Goal: Find specific page/section: Find specific page/section

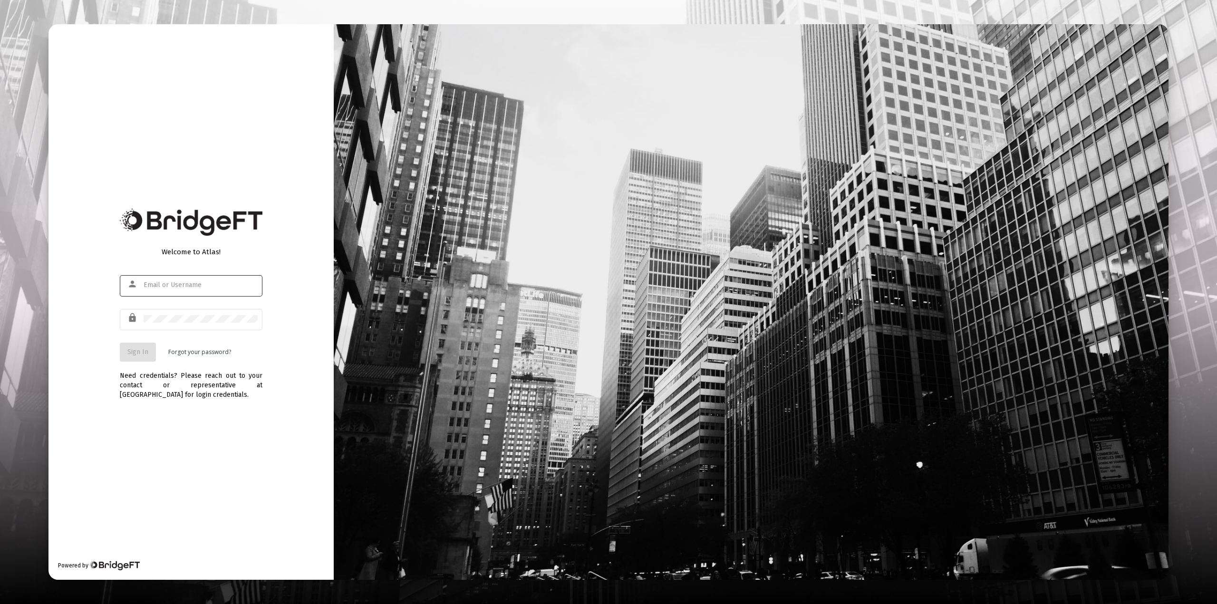
click at [170, 278] on div at bounding box center [201, 284] width 114 height 23
click at [168, 284] on input "text" at bounding box center [201, 285] width 114 height 8
click at [192, 292] on div at bounding box center [201, 284] width 114 height 23
click at [189, 282] on input "text" at bounding box center [201, 285] width 114 height 8
type input "[PERSON_NAME][EMAIL_ADDRESS][DOMAIN_NAME]"
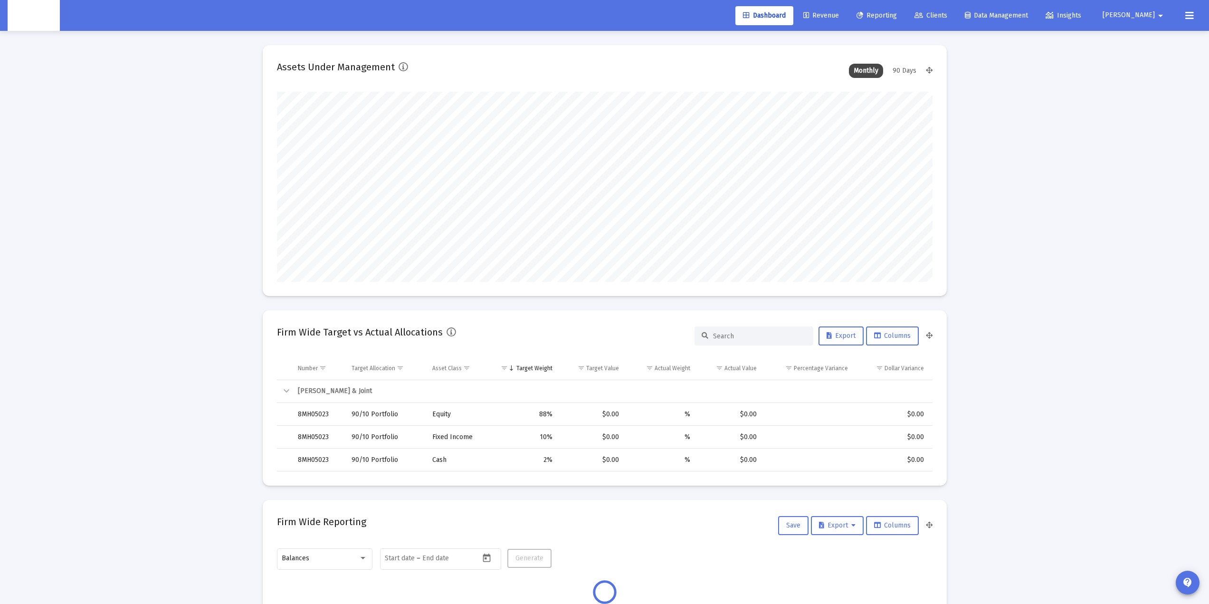
scroll to position [190, 353]
type input "2025-09-16"
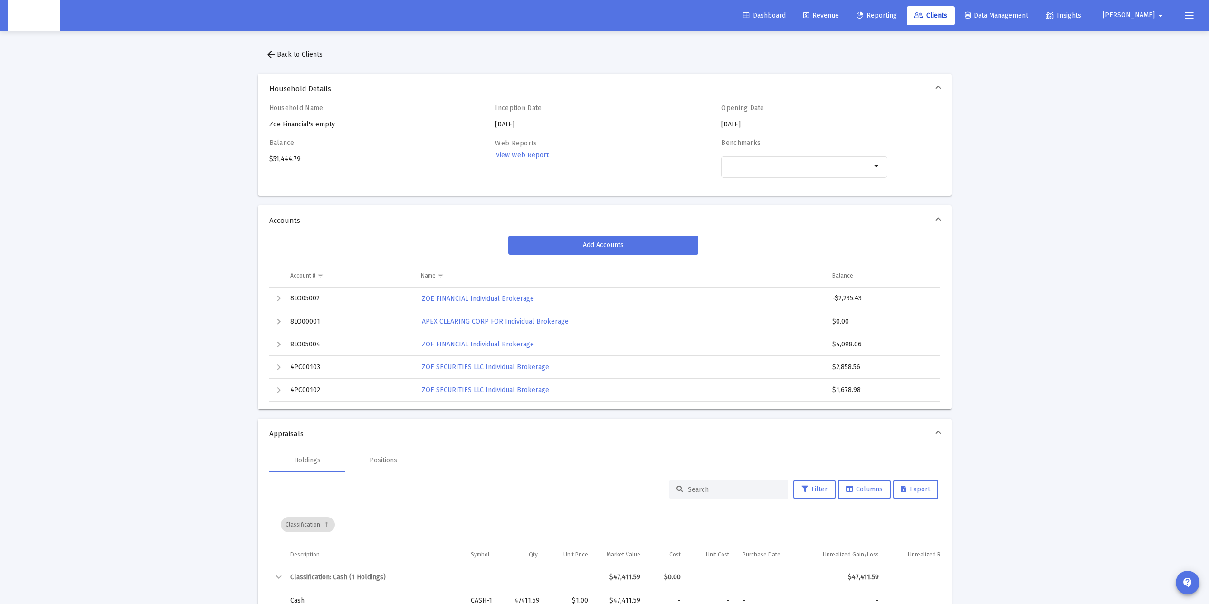
click at [286, 160] on div "Balance $51,444.79" at bounding box center [352, 163] width 166 height 49
copy div "51,444.79"
click at [386, 139] on h4 "Balance" at bounding box center [352, 143] width 166 height 8
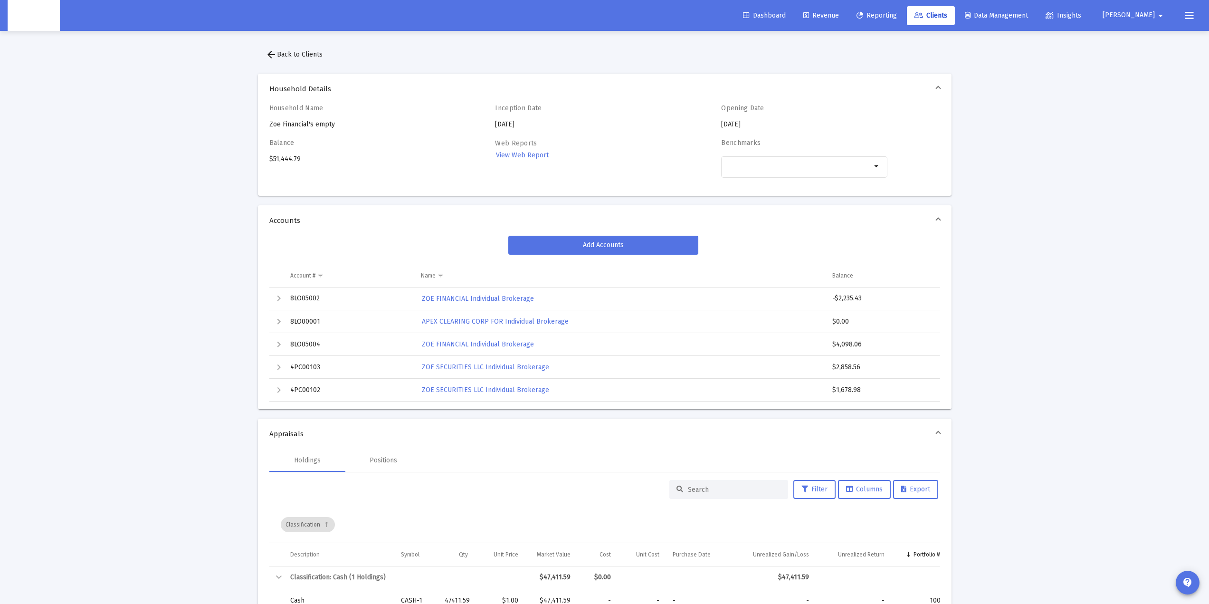
click at [292, 124] on div "Household Name Zoe Financial's empty" at bounding box center [352, 116] width 166 height 25
copy div "Zoe Financial's empty"
click at [863, 15] on icon at bounding box center [860, 15] width 7 height 7
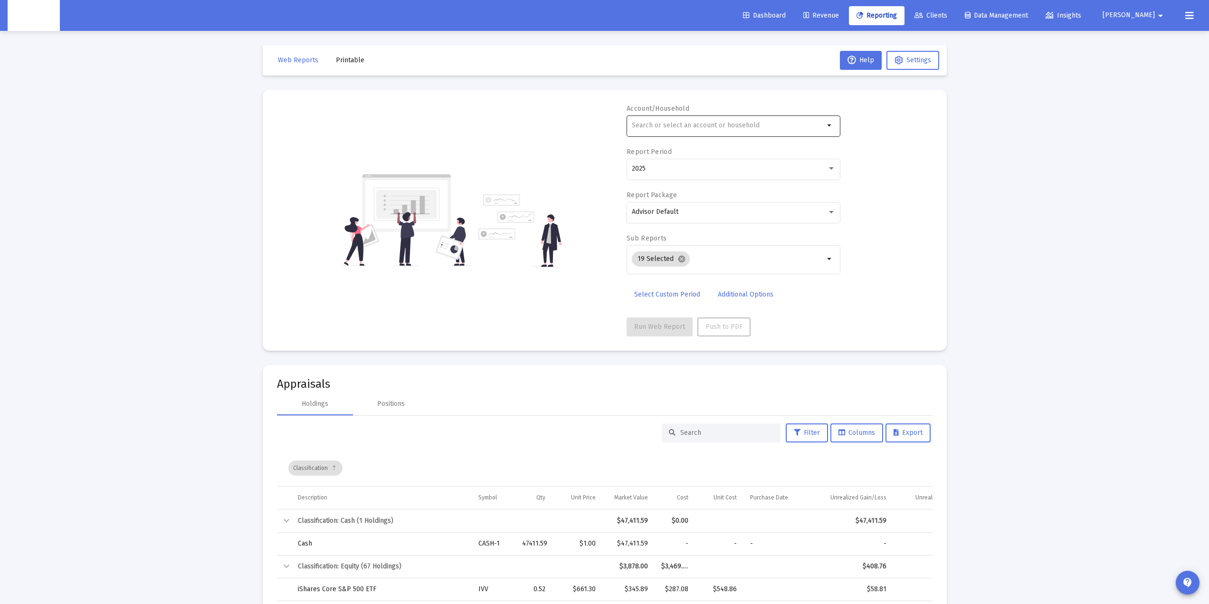
click at [696, 121] on div at bounding box center [728, 125] width 192 height 23
paste input "Zoe Financial's empty"
type input "Zoe Financial's empty"
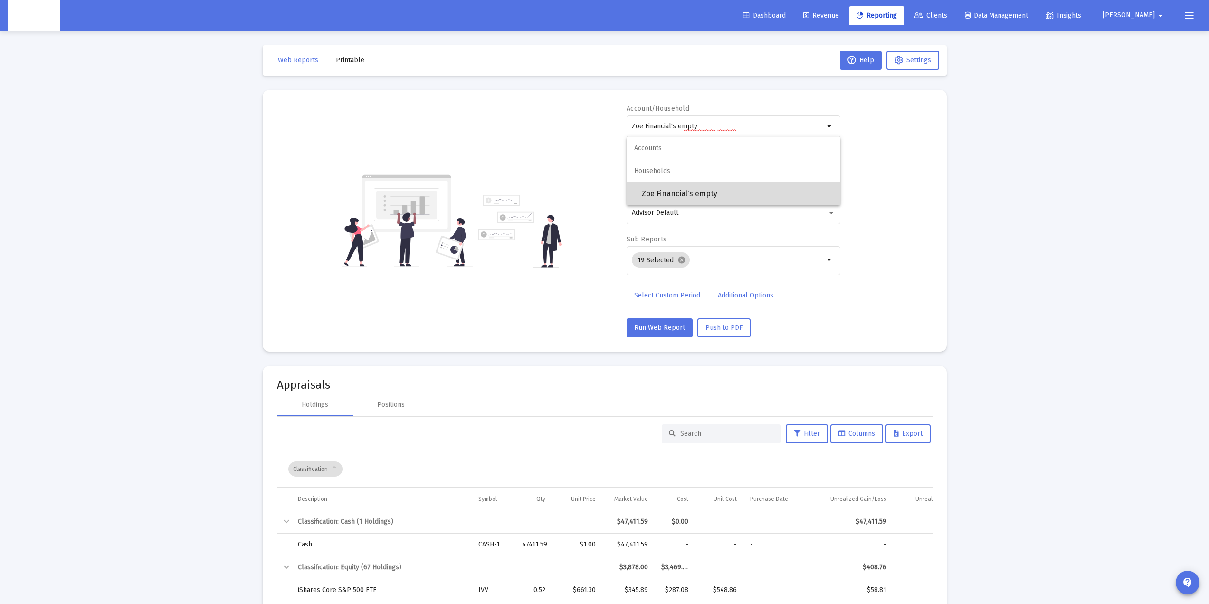
click at [696, 195] on span "Zoe Financial's empty" at bounding box center [737, 193] width 191 height 23
click at [645, 322] on button "Run Web Report" at bounding box center [660, 327] width 66 height 19
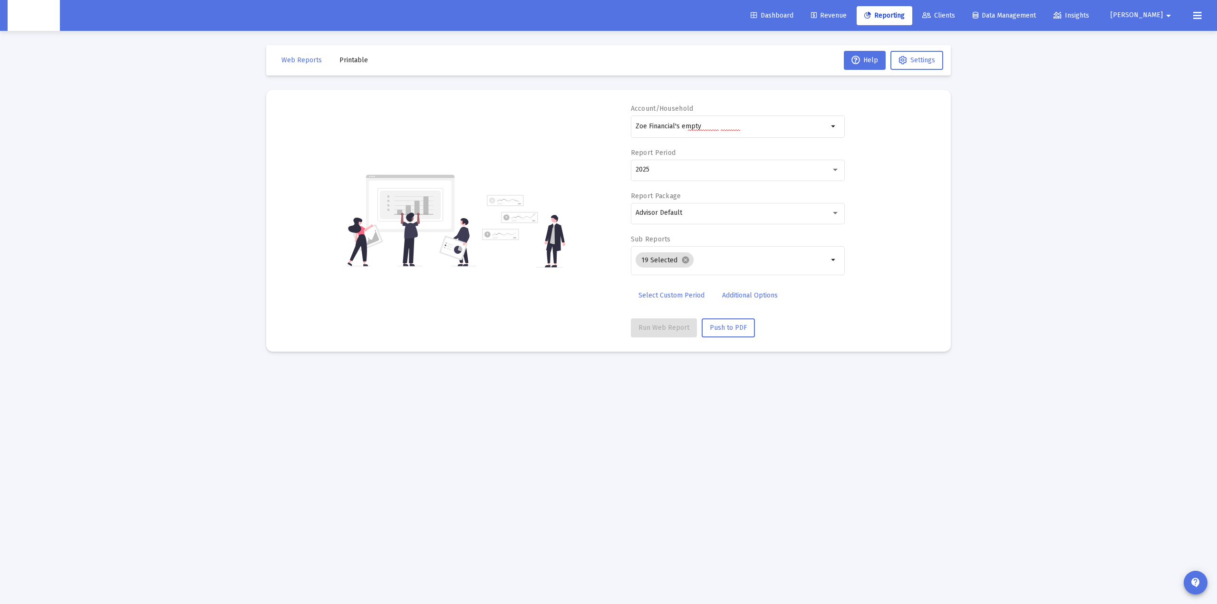
click at [889, 274] on div "Account/Household Zoe Financial's empty arrow_drop_down Report Period 2025 Repo…" at bounding box center [608, 220] width 656 height 233
click at [541, 193] on div "Account/Household Zoe Financial's empty arrow_drop_down Report Period 2025 Repo…" at bounding box center [608, 220] width 656 height 233
click at [677, 127] on input "Zoe Financial's empty" at bounding box center [731, 127] width 192 height 8
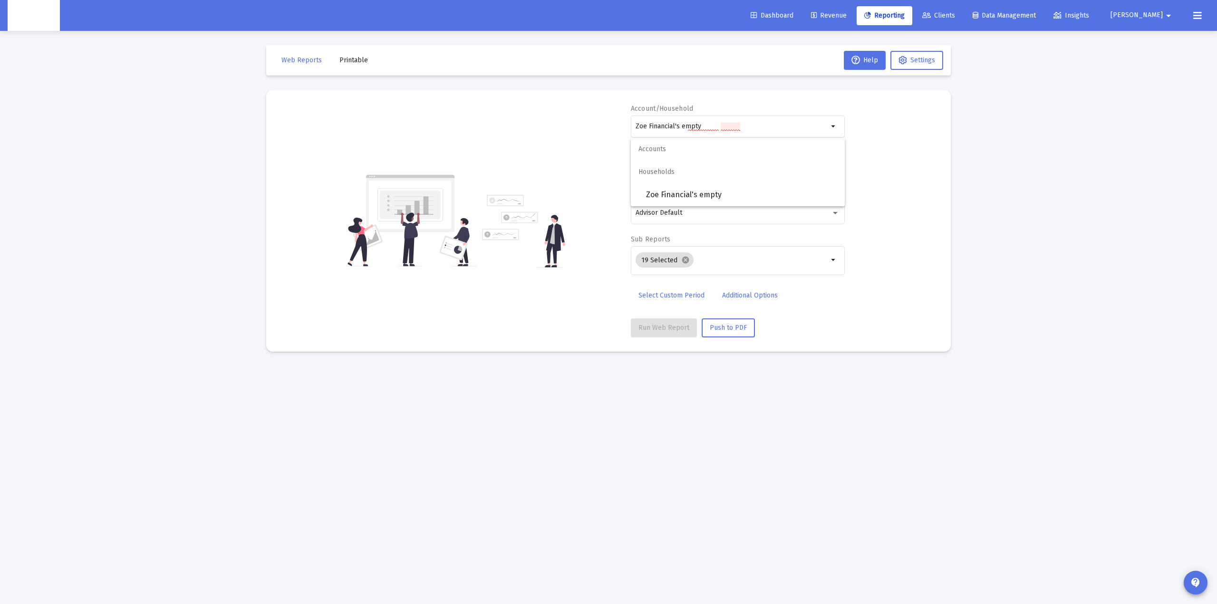
click at [396, 98] on mat-card "Account/Household Zoe Financial's empty arrow_drop_down Report Period 2025 Repo…" at bounding box center [608, 221] width 684 height 262
click at [670, 125] on input "text" at bounding box center [731, 126] width 192 height 8
paste input "Zoe Financial's empty"
type input "Zoe Financial's empty"
click at [679, 194] on span "Zoe Financial's empty" at bounding box center [741, 193] width 191 height 23
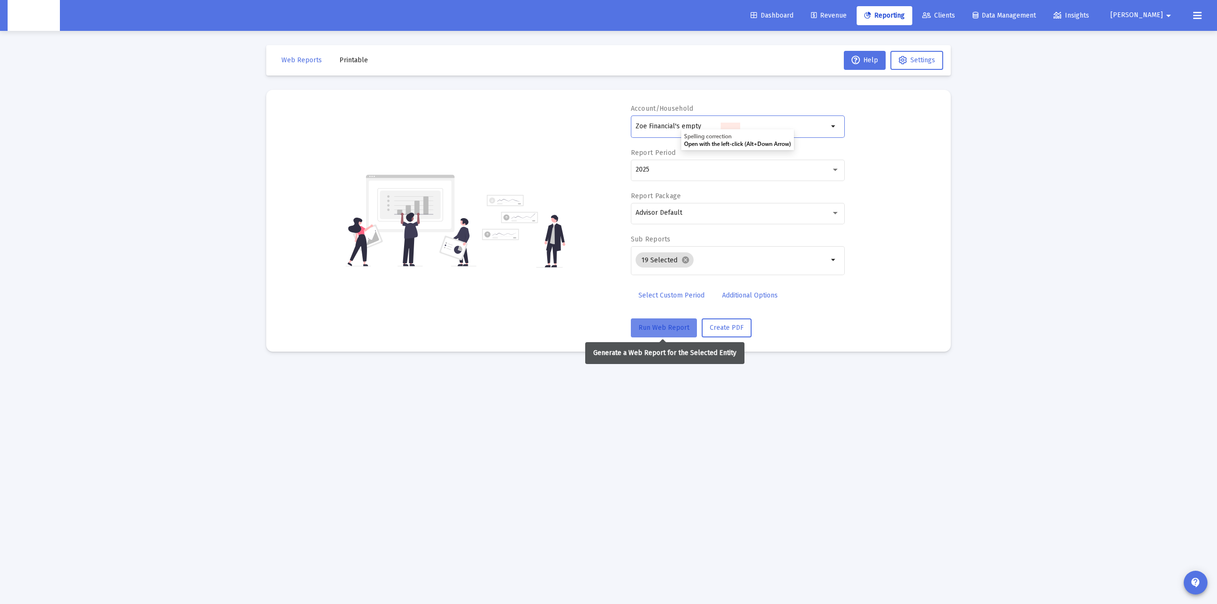
click at [652, 325] on span "Run Web Report" at bounding box center [663, 328] width 51 height 8
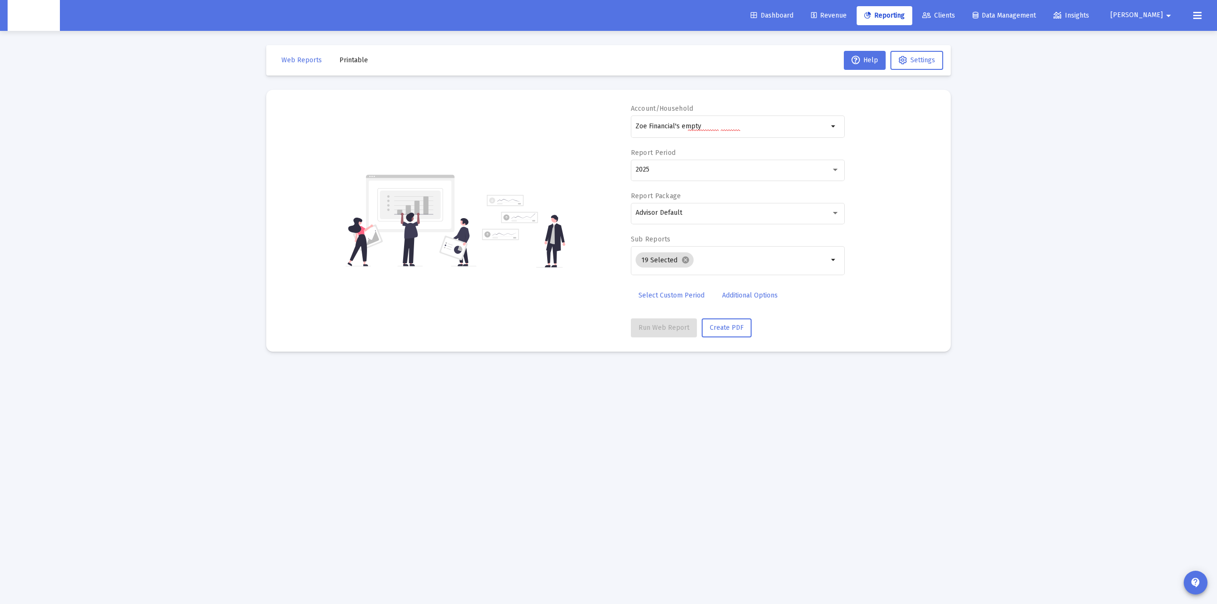
click at [968, 266] on div "Loading... Web Reports Printable Help Settings Account/Household Zoe Financial'…" at bounding box center [608, 302] width 1217 height 604
click at [793, 15] on span "Dashboard" at bounding box center [771, 15] width 43 height 8
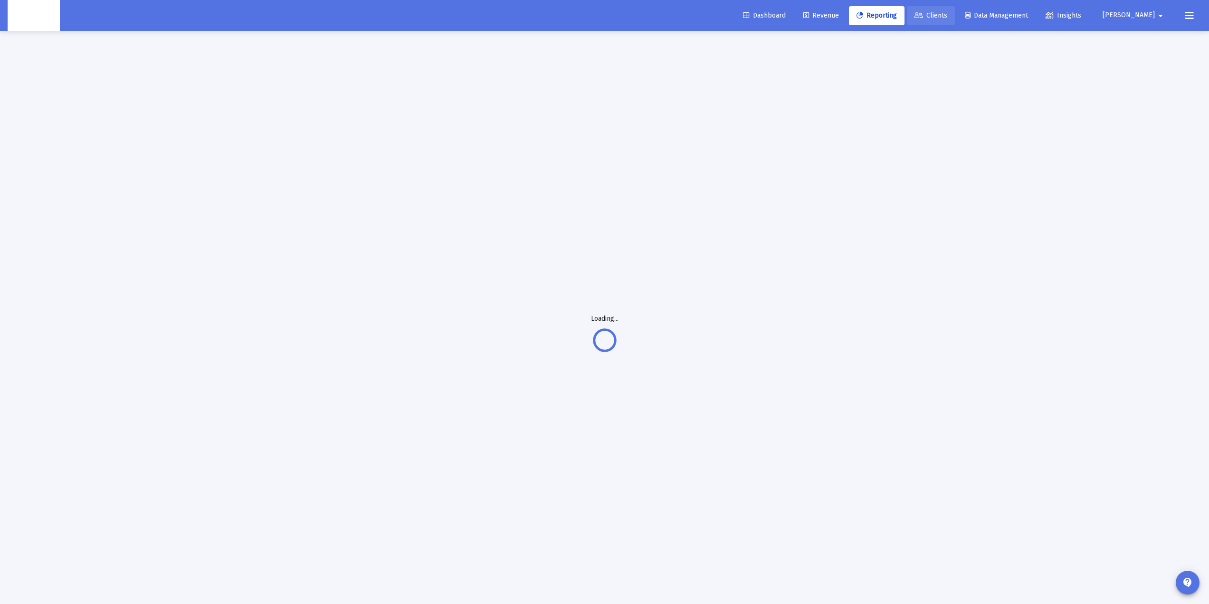
click at [948, 16] on span "Clients" at bounding box center [931, 15] width 33 height 8
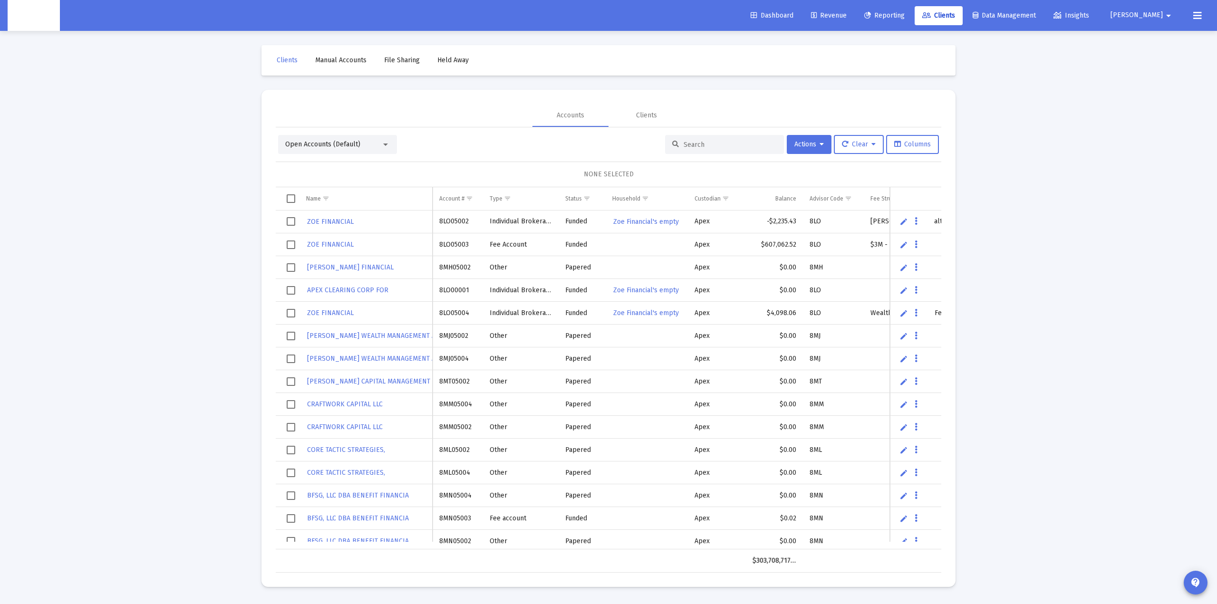
click at [693, 144] on input at bounding box center [729, 145] width 93 height 8
paste input "88821327"
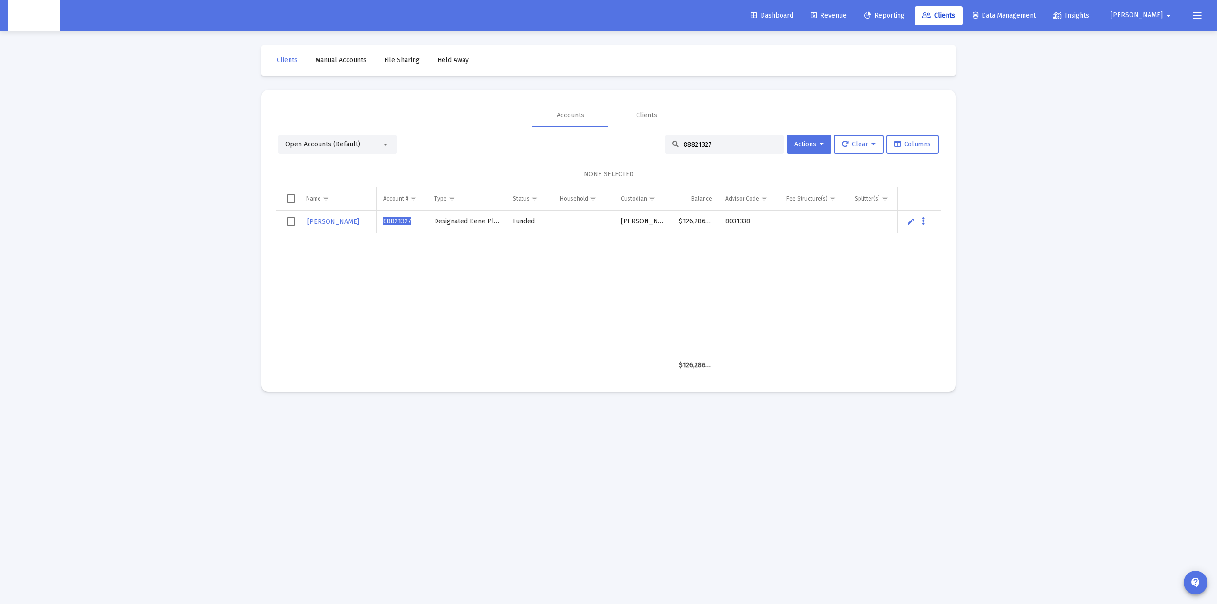
type input "88821327"
click at [414, 235] on div "DONALD MORRISON 88821327 Designated Bene Plan Funded Schwab $126,286.76 8031338" at bounding box center [651, 283] width 750 height 144
click at [397, 221] on span "88821327" at bounding box center [397, 221] width 28 height 8
click at [337, 270] on div "DONALD MORRISON 88821327 Designated Bene Plan Funded Schwab $126,286.76 8031338" at bounding box center [651, 283] width 750 height 144
click at [396, 220] on span "88821327" at bounding box center [397, 221] width 28 height 8
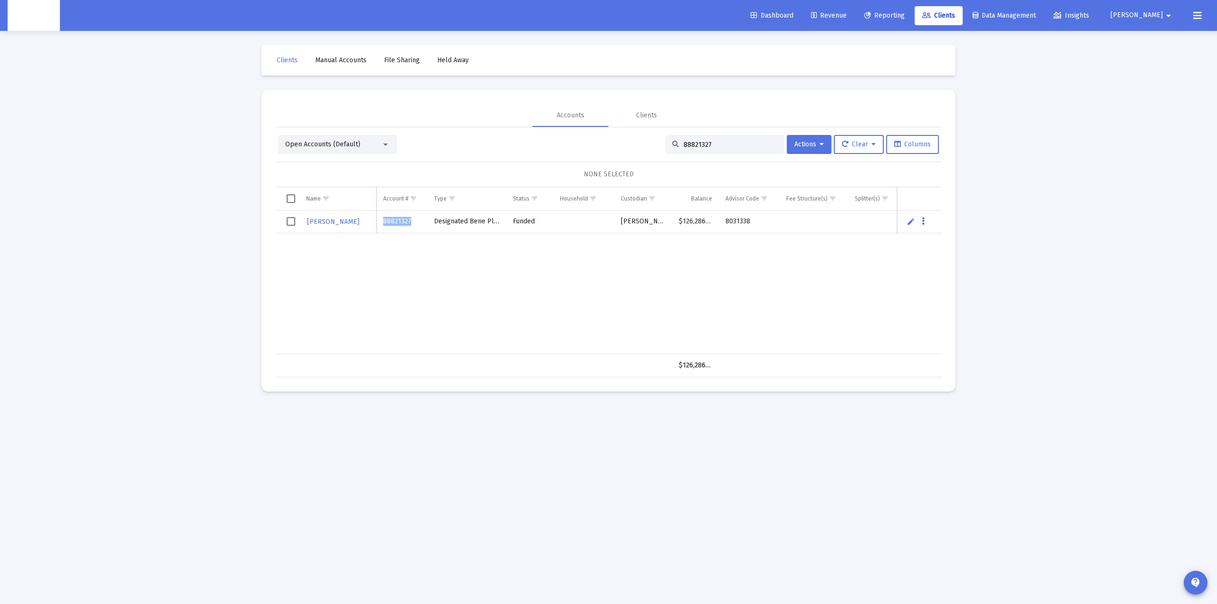
click at [396, 220] on span "88821327" at bounding box center [397, 221] width 28 height 8
click at [392, 222] on span "88821327" at bounding box center [397, 221] width 28 height 8
click at [343, 220] on span "DONALD MORRISON" at bounding box center [333, 222] width 52 height 8
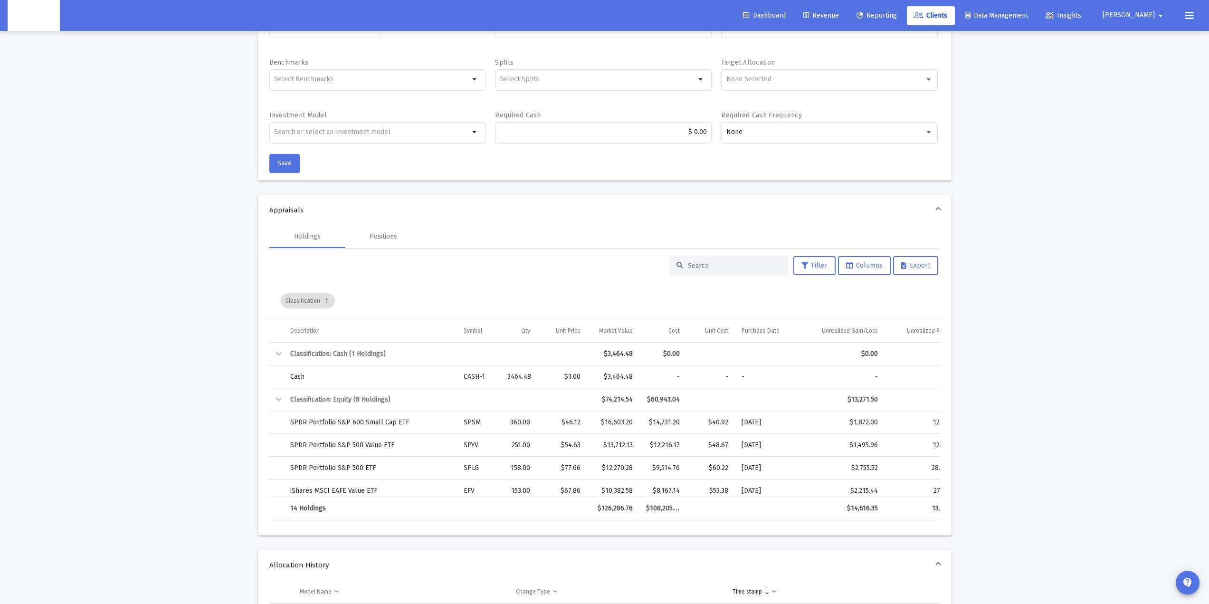
scroll to position [190, 0]
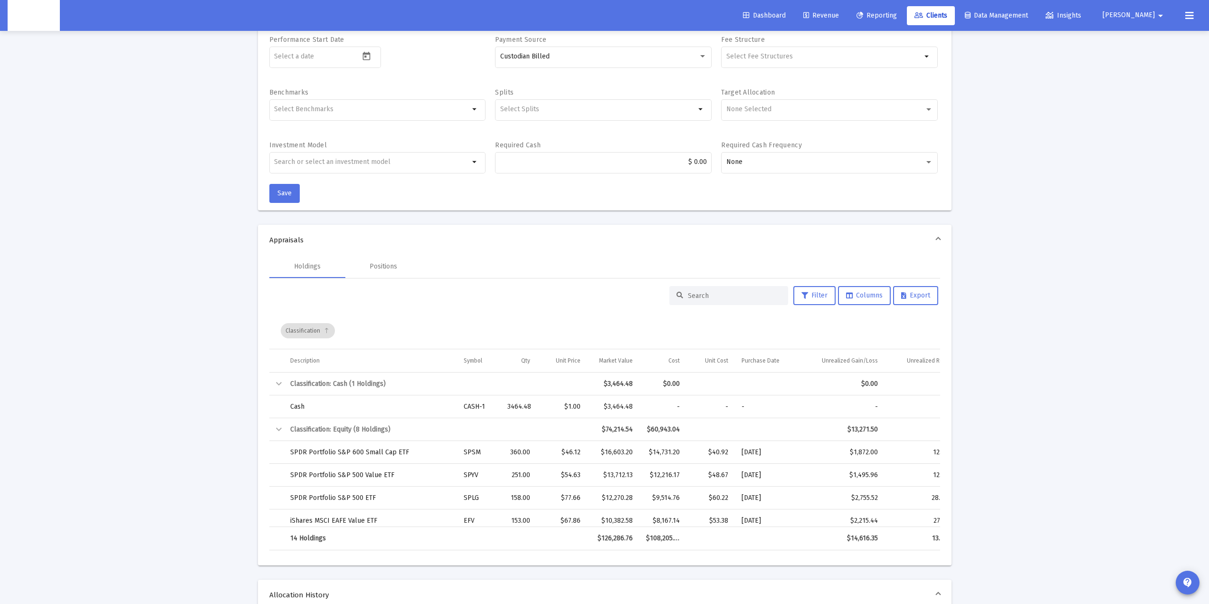
click at [1000, 175] on div "Loading... arrow_back Back to Clients Account Details Account Name DONALD MORRI…" at bounding box center [604, 434] width 1209 height 1249
drag, startPoint x: 977, startPoint y: 212, endPoint x: 947, endPoint y: 210, distance: 30.5
click at [977, 212] on div "Loading... arrow_back Back to Clients Account Details Account Name DONALD MORRI…" at bounding box center [604, 434] width 1209 height 1249
click at [180, 58] on div "Loading... arrow_back Back to Clients Account Details Account Name DONALD MORRI…" at bounding box center [604, 434] width 1209 height 1249
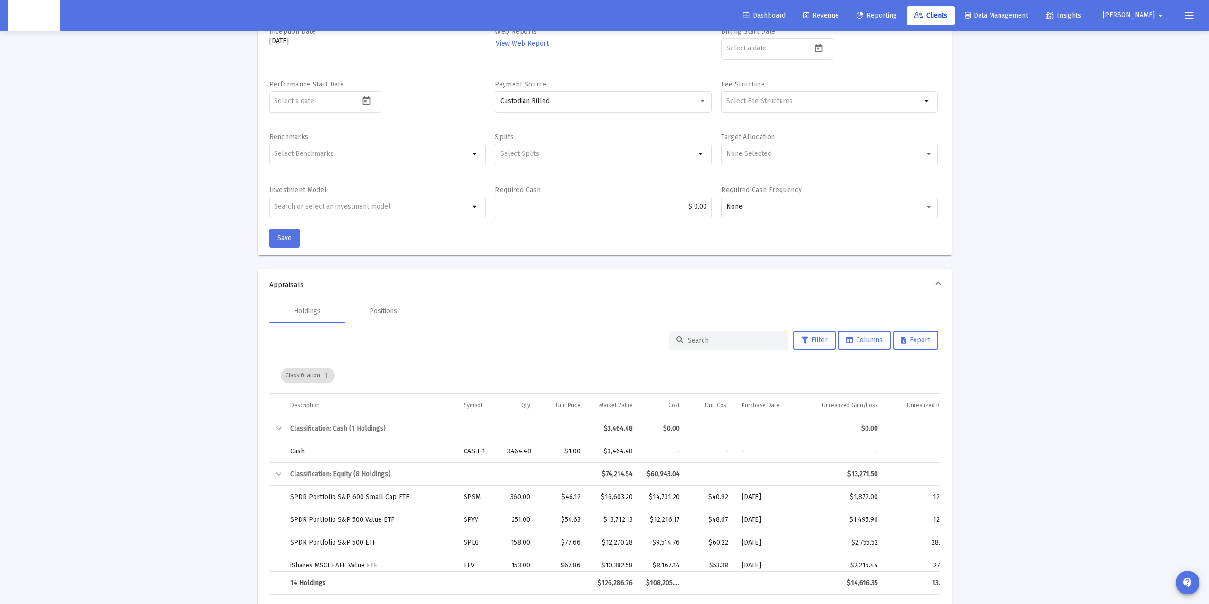
scroll to position [143, 0]
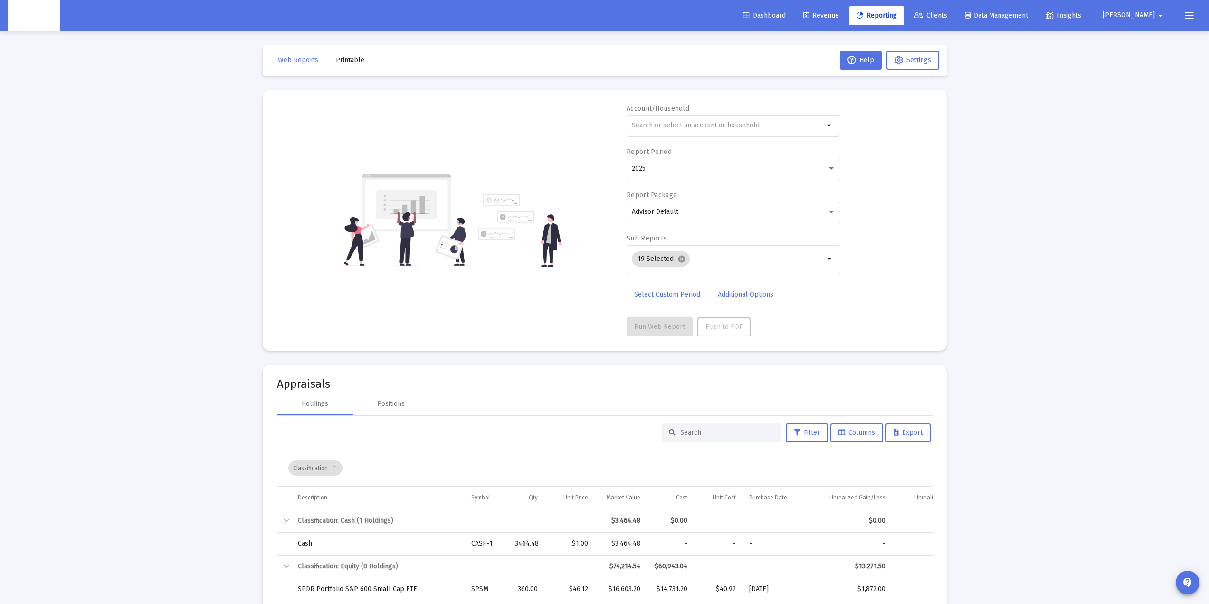
drag, startPoint x: 289, startPoint y: 277, endPoint x: 290, endPoint y: 263, distance: 14.3
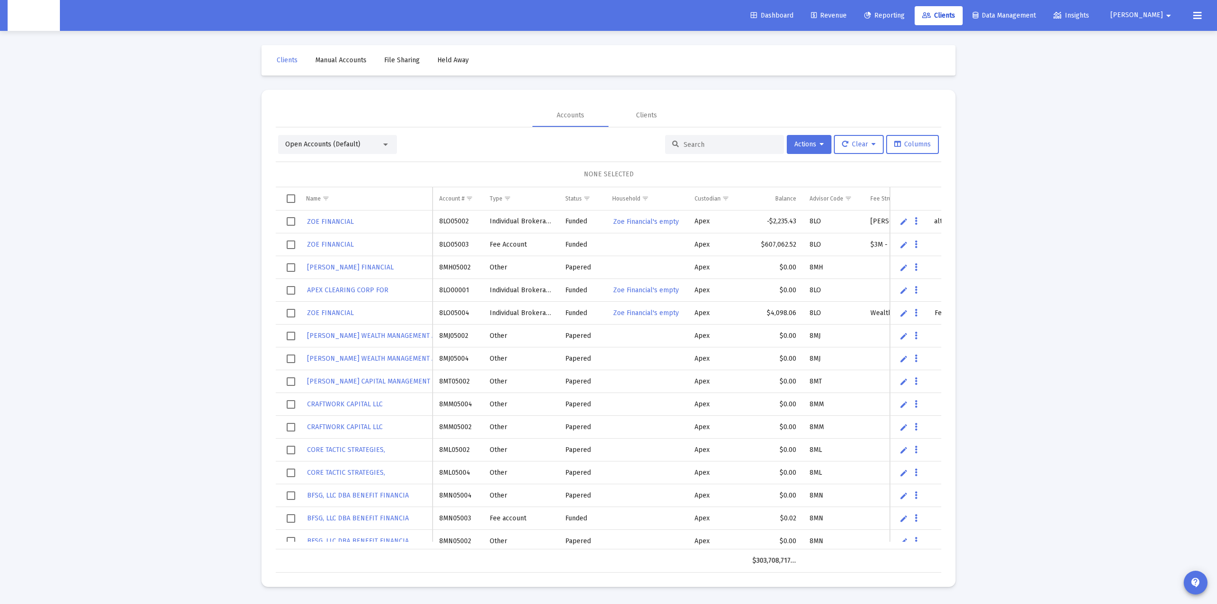
click at [703, 144] on input at bounding box center [729, 145] width 93 height 8
paste input "88821327"
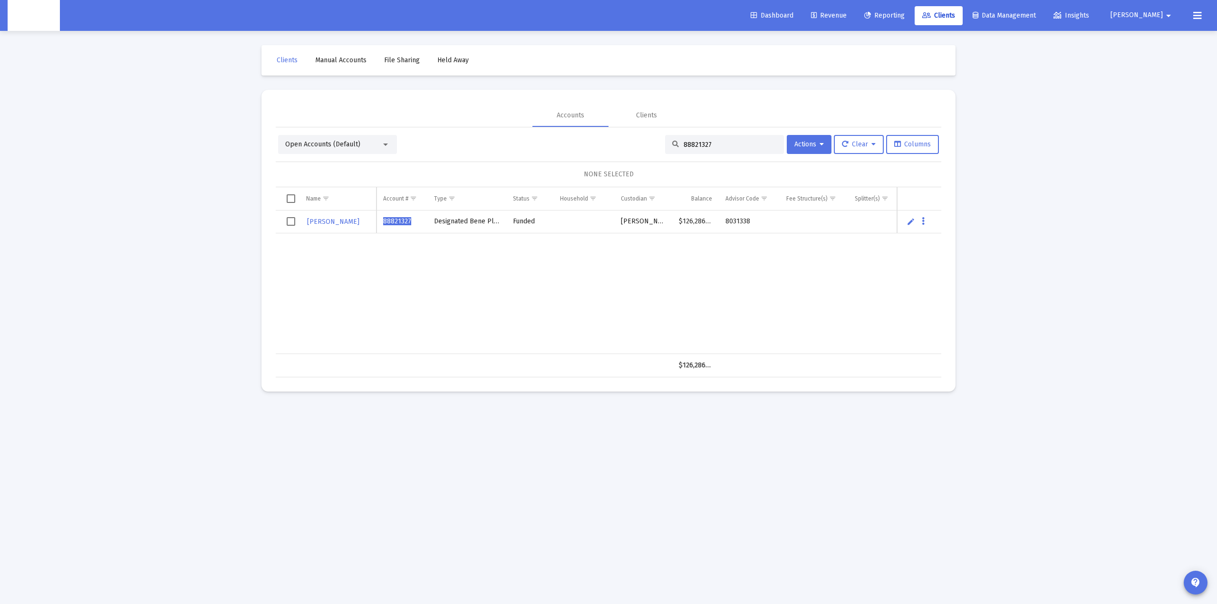
click at [683, 221] on td "$126,286.76" at bounding box center [695, 222] width 47 height 23
click at [700, 139] on div "88821327" at bounding box center [724, 144] width 119 height 19
click at [700, 144] on input "88821327" at bounding box center [729, 145] width 93 height 8
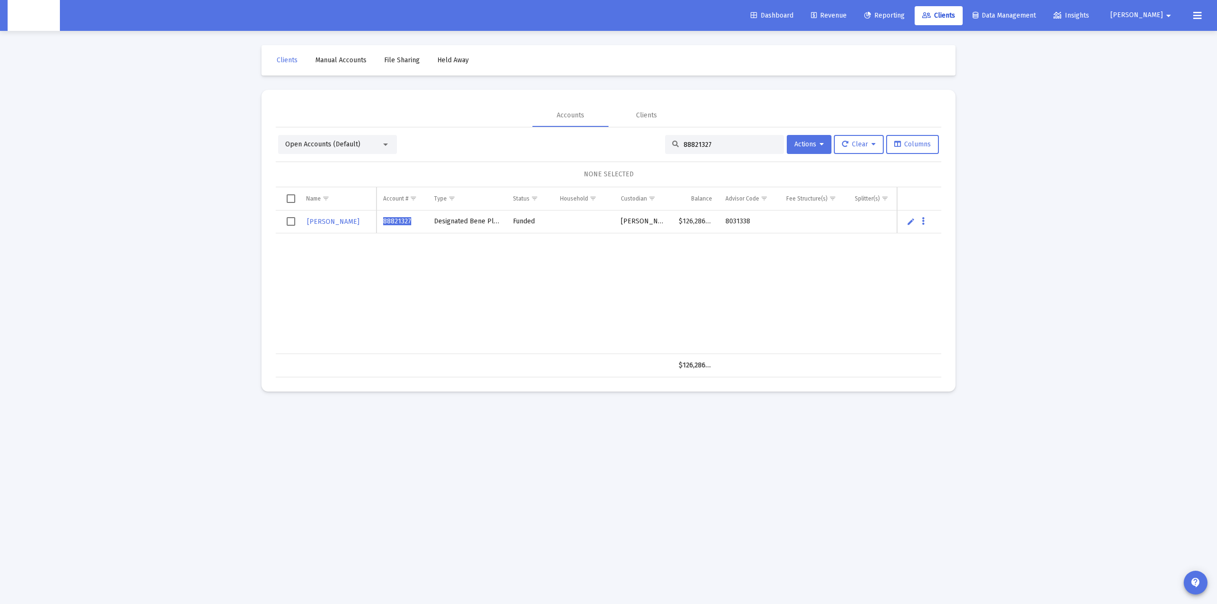
click at [700, 144] on input "88821327" at bounding box center [729, 145] width 93 height 8
paste input "645705953"
type input "645705953"
click at [511, 268] on div "HENINGER 645705953 UGMA-UTMA Funded Fidelity $1,553.17 G40480167" at bounding box center [621, 283] width 691 height 144
